Goal: Check status

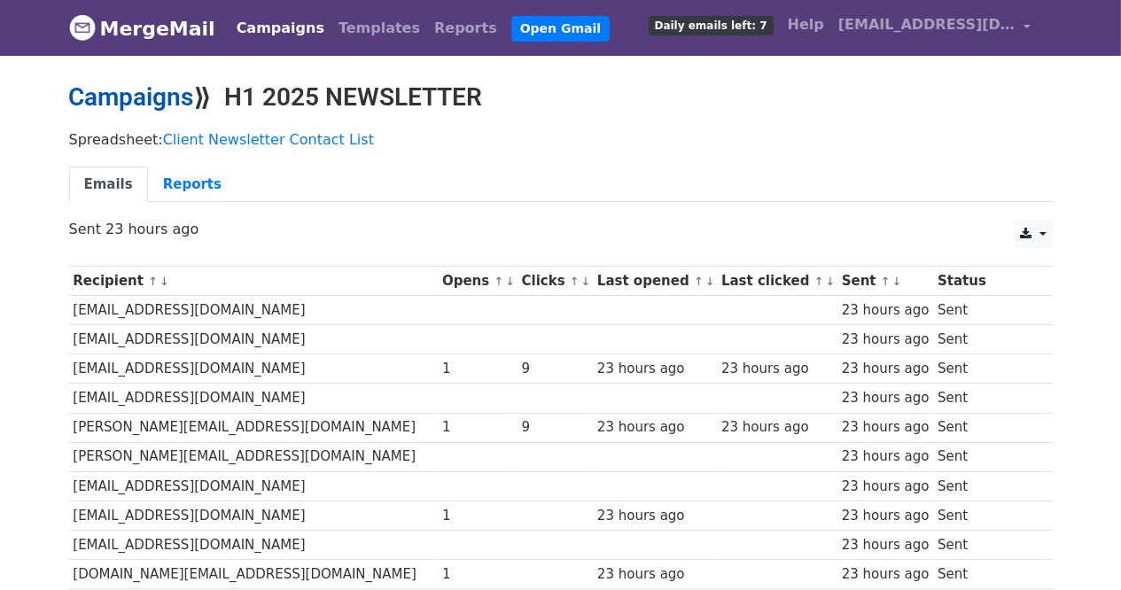
click at [131, 94] on link "Campaigns" at bounding box center [131, 96] width 125 height 29
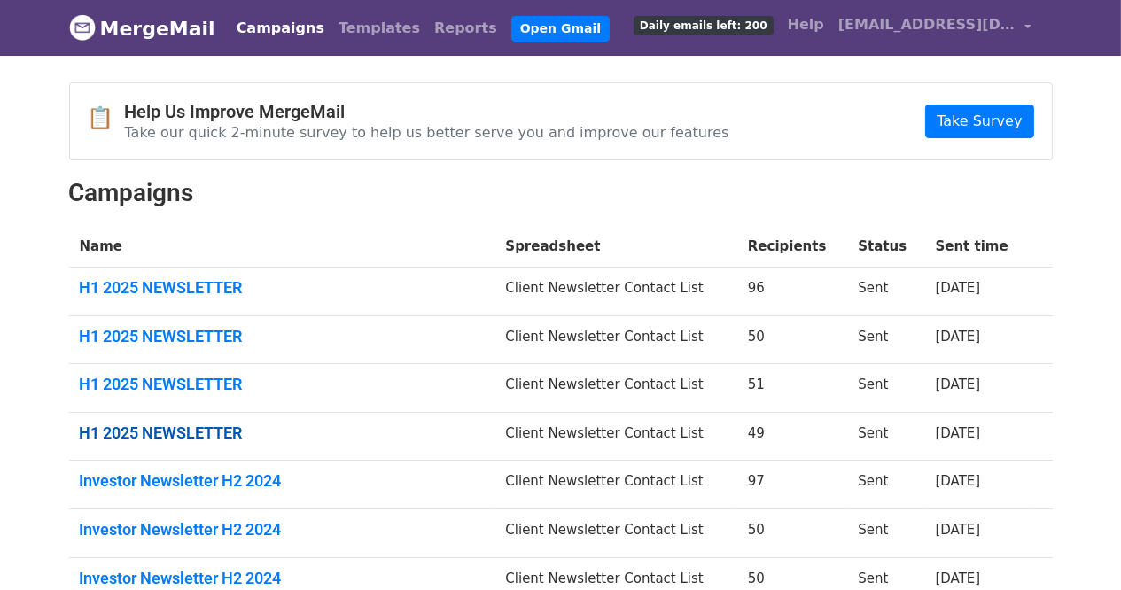
click at [158, 436] on link "H1 2025 NEWSLETTER" at bounding box center [282, 433] width 405 height 19
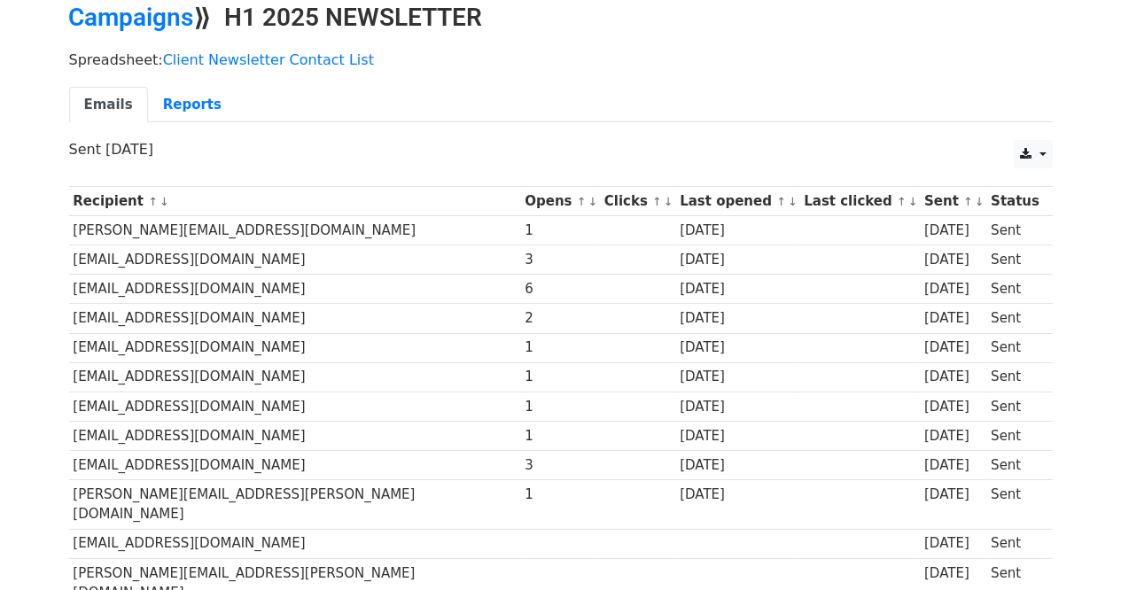
scroll to position [97, 0]
